Goal: Find specific page/section: Find specific page/section

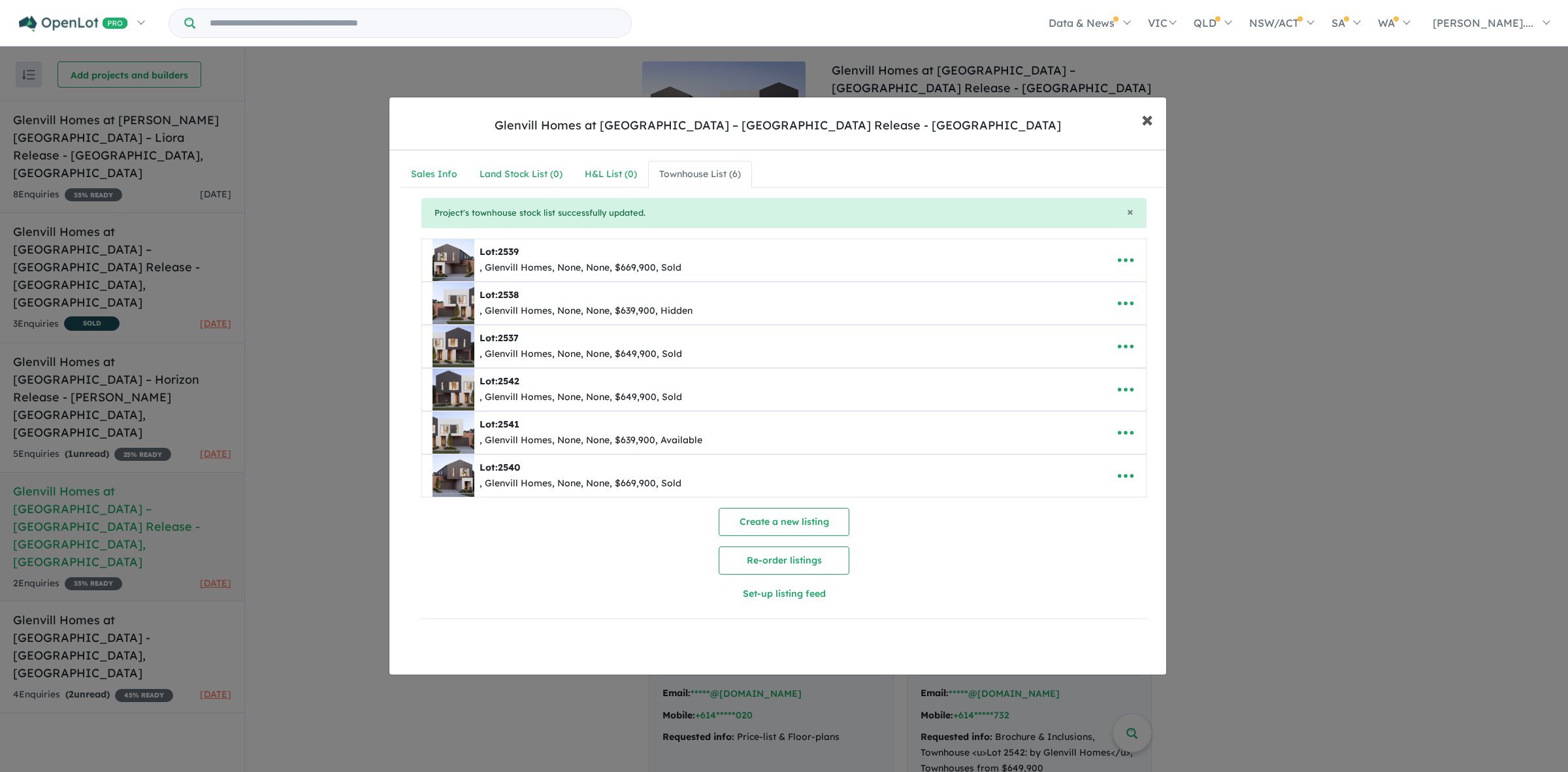
click at [1145, 116] on span "×" at bounding box center [1148, 119] width 12 height 28
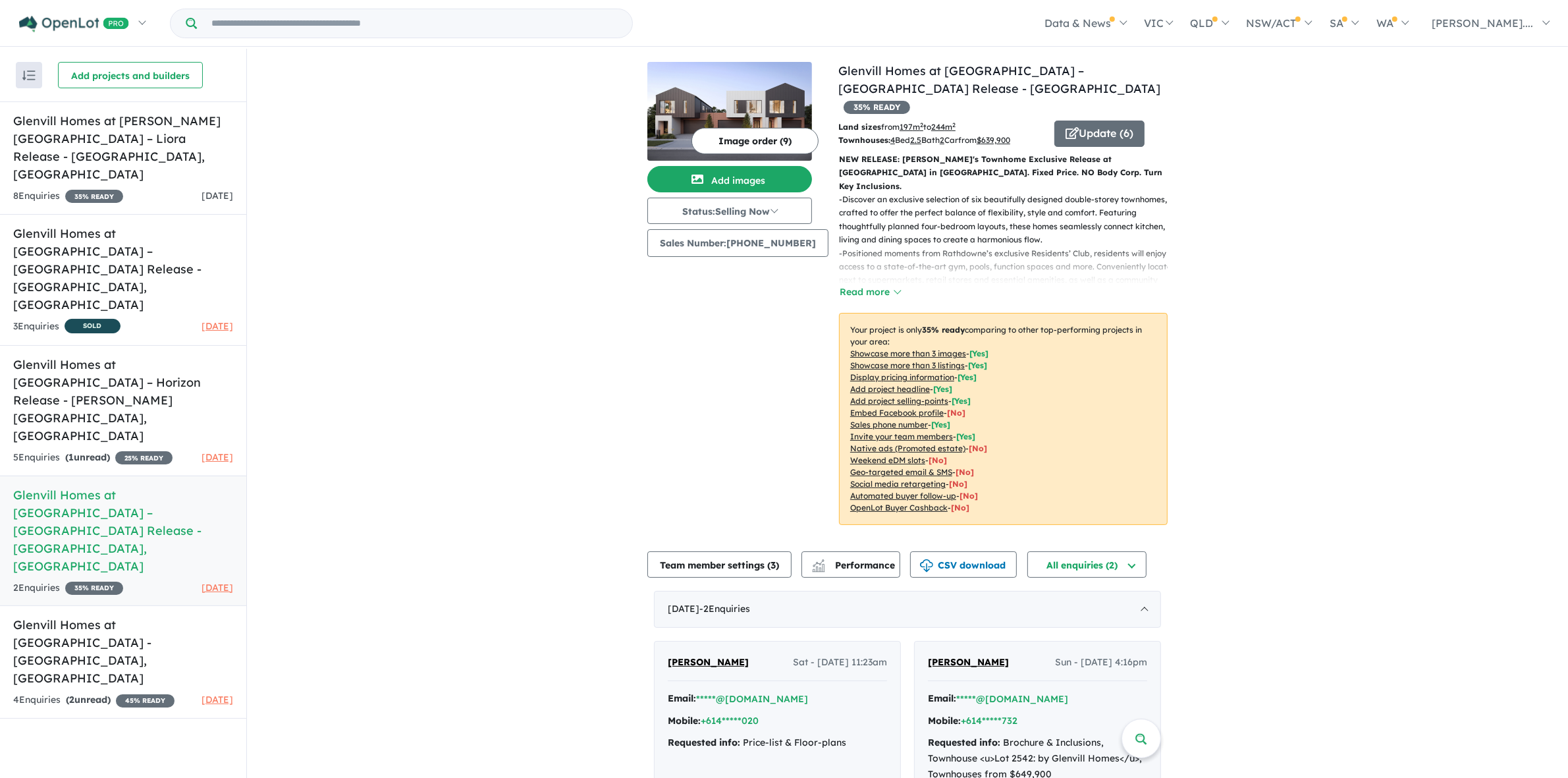
click at [1362, 294] on div "View 5 projects in your account Glenvill Homes at [GEOGRAPHIC_DATA] – [GEOGRAPH…" at bounding box center [908, 453] width 1321 height 809
click at [749, 314] on div "Image order ( 9 ) Add images Status: Selling Now In Planning Coming Soon Sellin…" at bounding box center [743, 301] width 191 height 479
click at [1378, 302] on div "View 5 projects in your account Glenvill Homes at [GEOGRAPHIC_DATA] – [GEOGRAPH…" at bounding box center [908, 453] width 1321 height 809
click at [520, 405] on div "View 5 projects in your account Glenvill Homes at [GEOGRAPHIC_DATA] – [GEOGRAPH…" at bounding box center [908, 453] width 1321 height 809
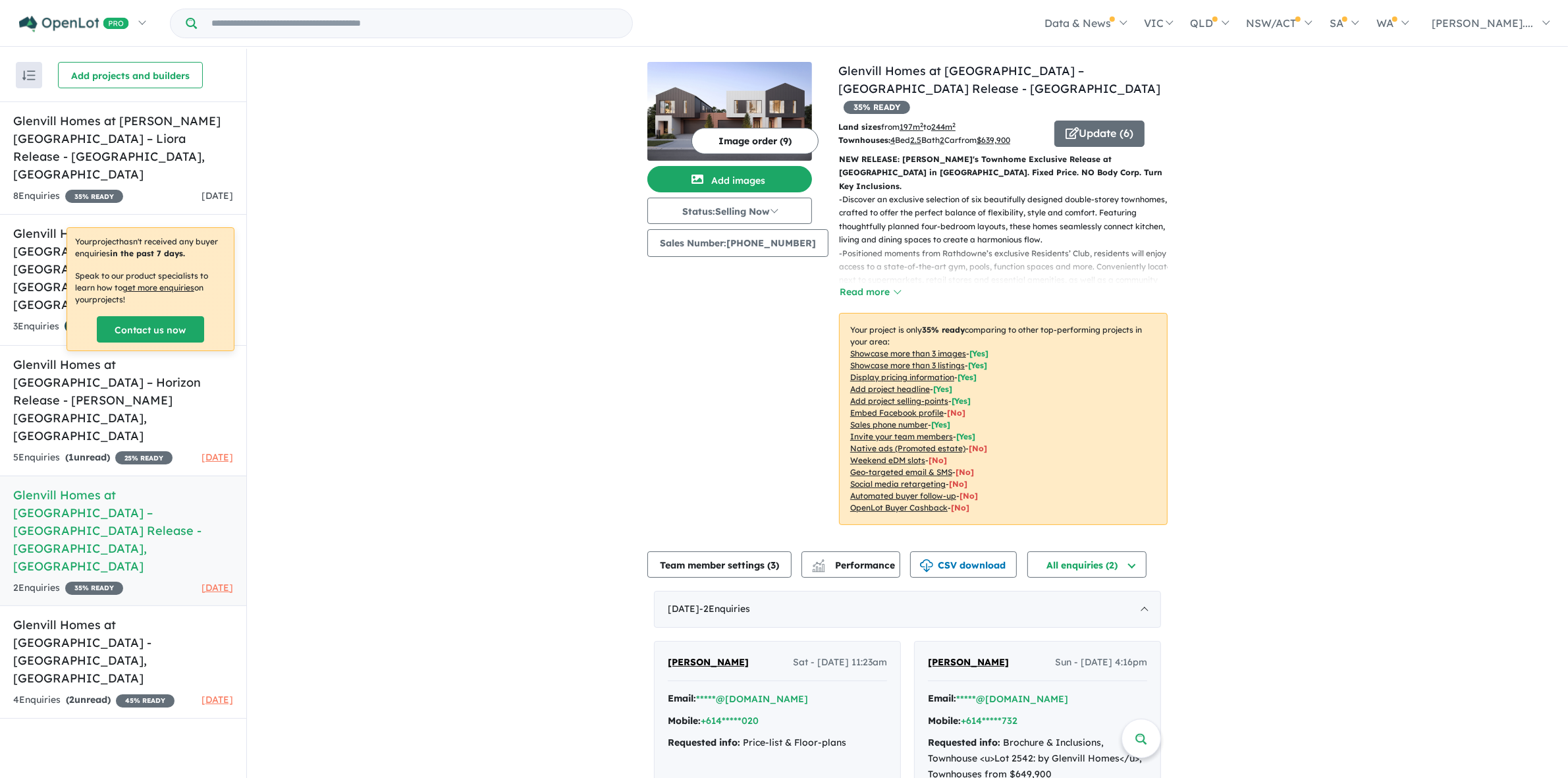
click at [620, 384] on div "View 5 projects in your account Glenvill Homes at [GEOGRAPHIC_DATA] – [GEOGRAPH…" at bounding box center [908, 453] width 1321 height 809
click at [157, 616] on h5 "Glenvill Homes at The [GEOGRAPHIC_DATA] - [GEOGRAPHIC_DATA] , [GEOGRAPHIC_DATA]" at bounding box center [123, 651] width 220 height 71
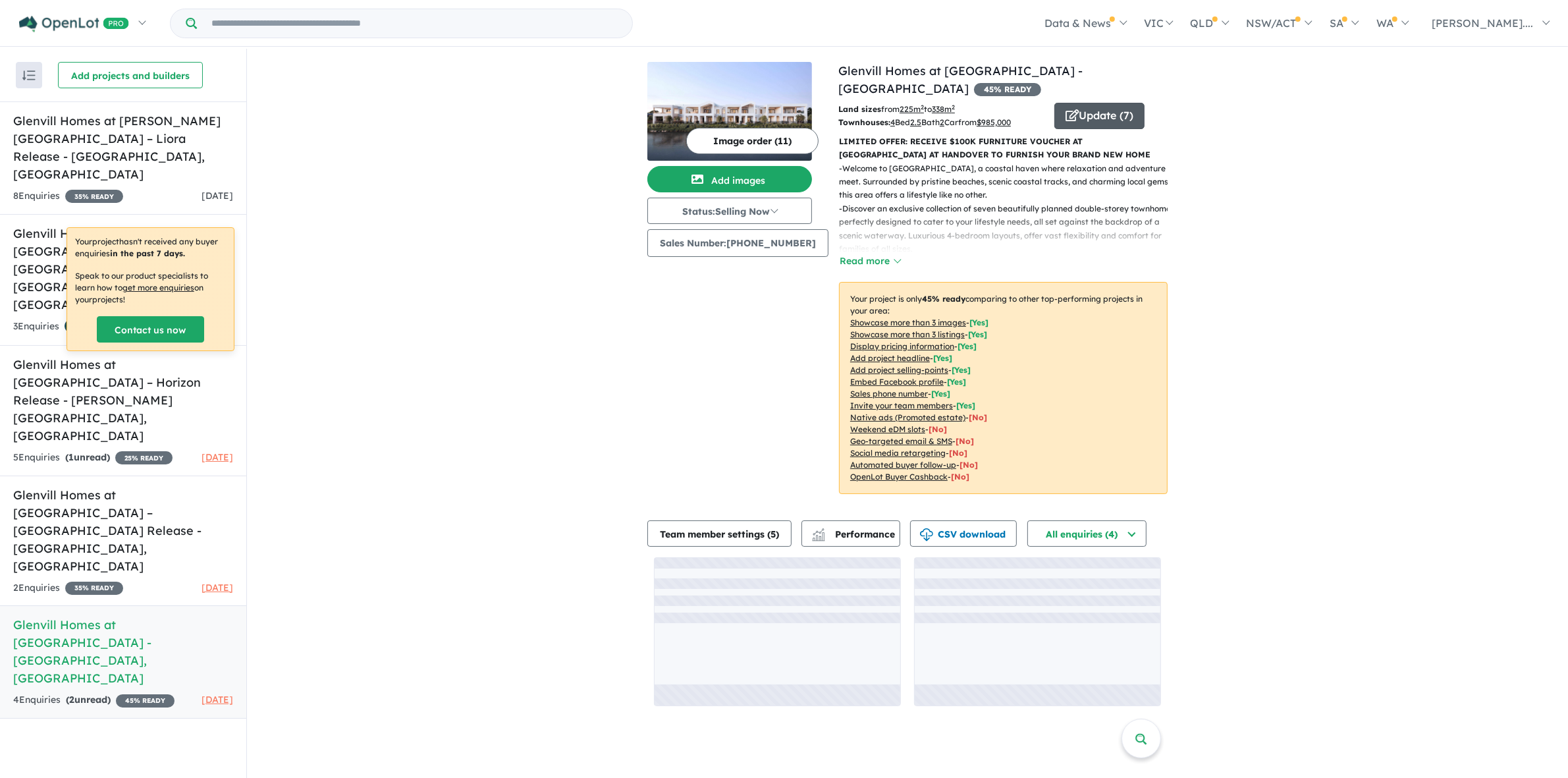
click at [1085, 127] on button "Update ( 7 )" at bounding box center [1099, 116] width 90 height 27
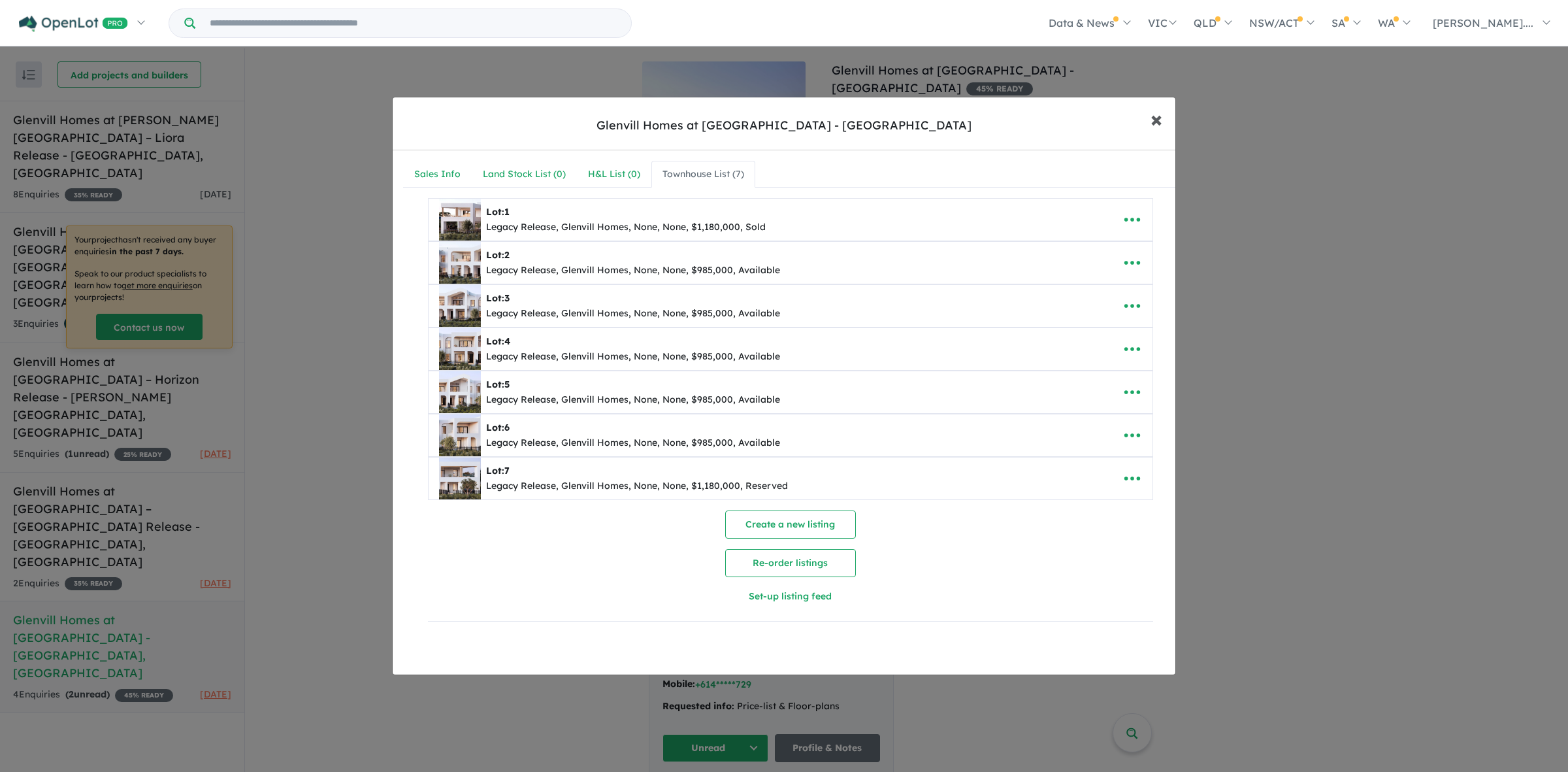
click at [1155, 129] on span "×" at bounding box center [1156, 119] width 12 height 28
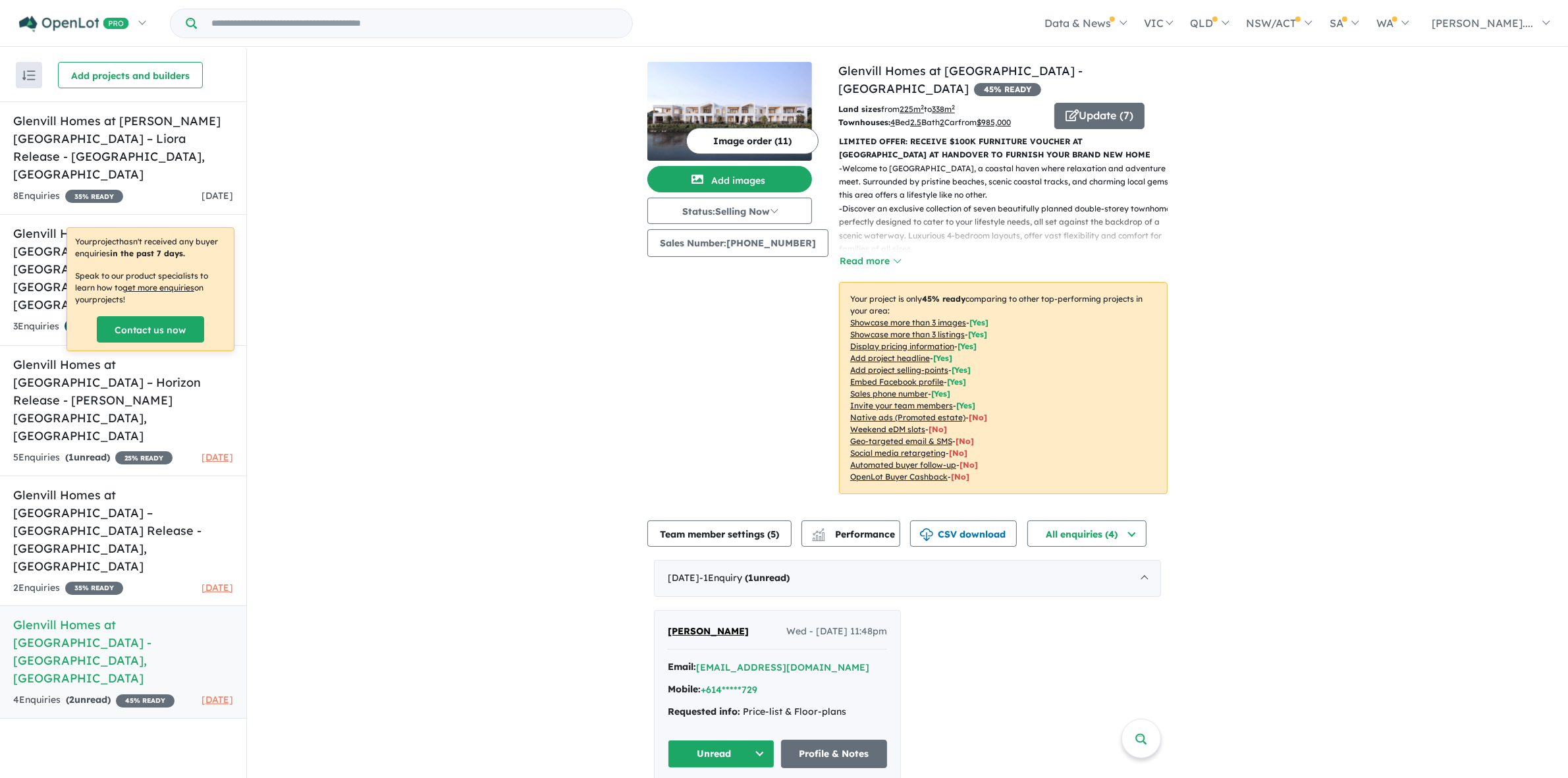
click at [1311, 163] on div "View 5 projects in your account Glenvill Homes at The [GEOGRAPHIC_DATA] - [GEOG…" at bounding box center [908, 496] width 1321 height 895
click at [583, 614] on div "View 5 projects in your account Glenvill Homes at The [GEOGRAPHIC_DATA] - [GEOG…" at bounding box center [908, 496] width 1321 height 895
click at [577, 389] on div "View 5 projects in your account Glenvill Homes at The [GEOGRAPHIC_DATA] - [GEOG…" at bounding box center [908, 496] width 1321 height 895
click at [659, 304] on div "Image order ( 11 ) Add images Status: Selling Now In Planning Coming Soon Selli…" at bounding box center [743, 286] width 191 height 448
click at [424, 356] on div "View 5 projects in your account Glenvill Homes at The [GEOGRAPHIC_DATA] - [GEOG…" at bounding box center [908, 496] width 1321 height 895
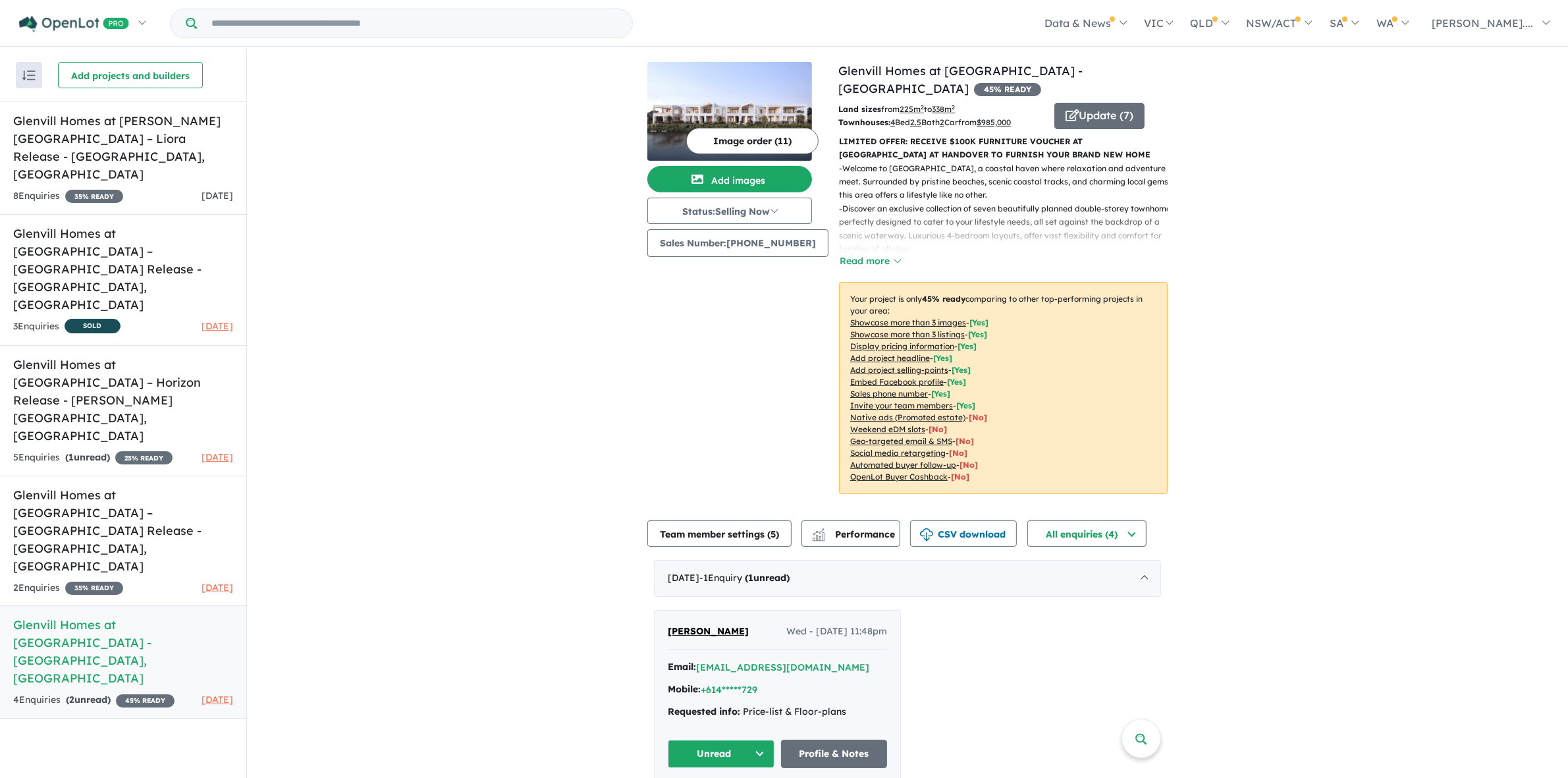
click at [445, 272] on div "View 5 projects in your account Glenvill Homes at The [GEOGRAPHIC_DATA] - [GEOG…" at bounding box center [908, 496] width 1321 height 895
click at [647, 362] on div "View 5 projects in your account Glenvill Homes at The [GEOGRAPHIC_DATA] - [GEOG…" at bounding box center [908, 496] width 1321 height 895
click at [1558, 119] on div "View 5 projects in your account Glenvill Homes at The [GEOGRAPHIC_DATA] - [GEOG…" at bounding box center [908, 496] width 1321 height 895
